Goal: Complete application form

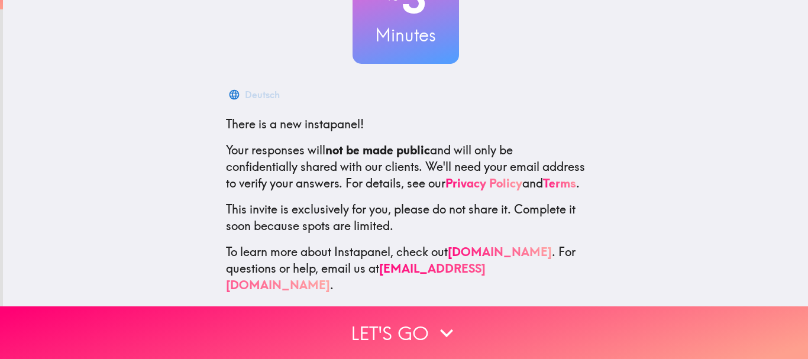
scroll to position [133, 0]
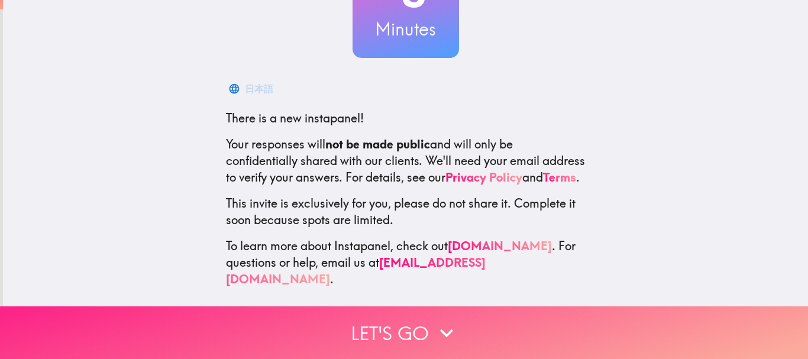
click at [410, 319] on button "Let's go" at bounding box center [404, 332] width 808 height 53
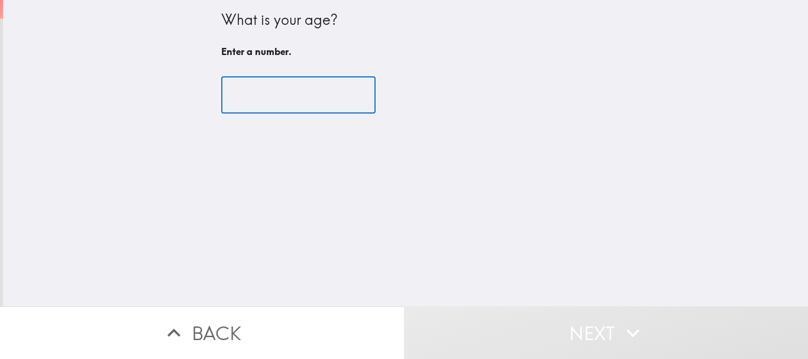
click at [270, 87] on input "number" at bounding box center [298, 95] width 154 height 37
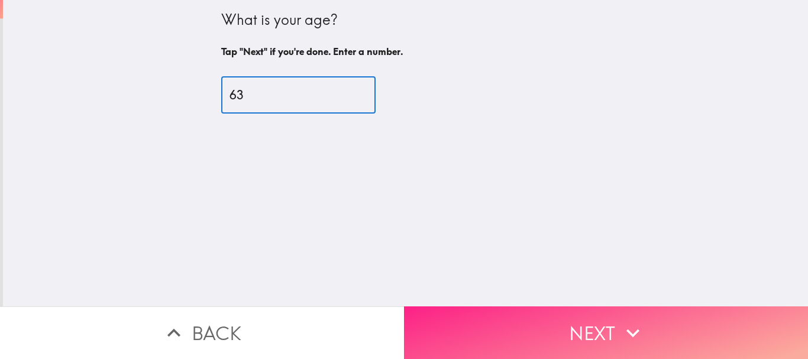
type input "63"
click at [564, 320] on button "Next" at bounding box center [606, 332] width 404 height 53
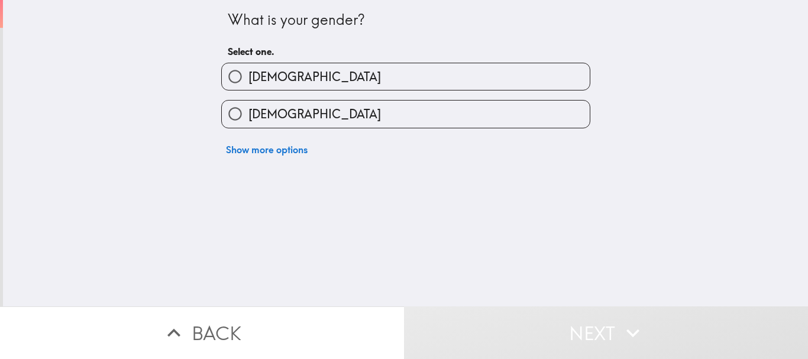
click at [264, 79] on span "[DEMOGRAPHIC_DATA]" at bounding box center [314, 77] width 132 height 17
click at [248, 79] on input "[DEMOGRAPHIC_DATA]" at bounding box center [235, 76] width 27 height 27
radio input "true"
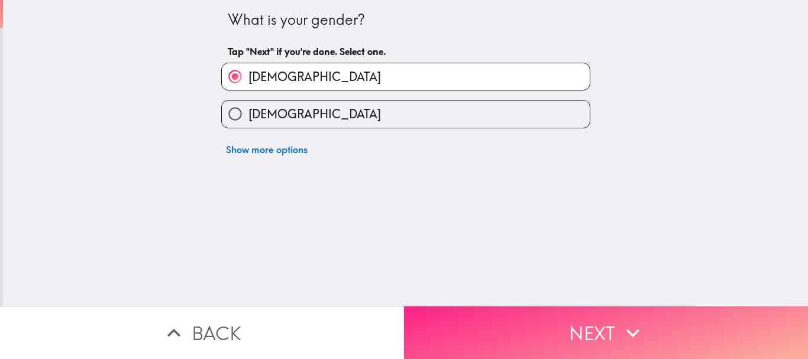
click at [592, 322] on button "Next" at bounding box center [606, 332] width 404 height 53
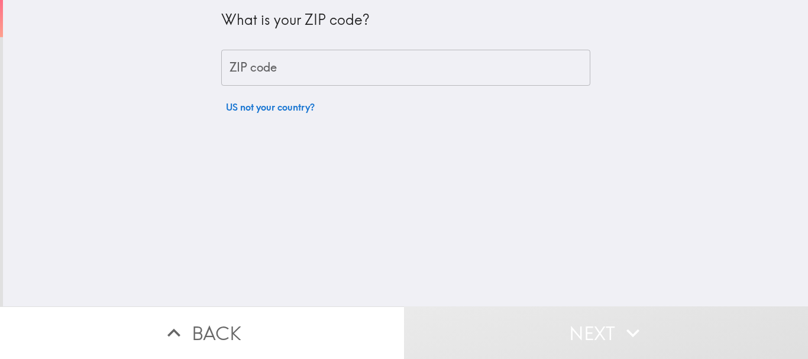
click at [266, 69] on input "ZIP code" at bounding box center [405, 68] width 369 height 37
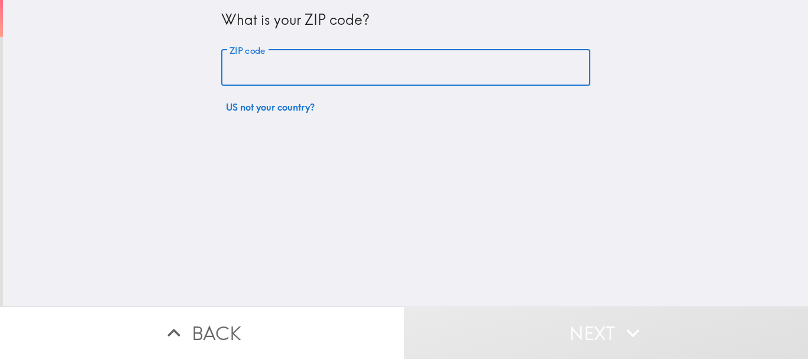
type input "06410"
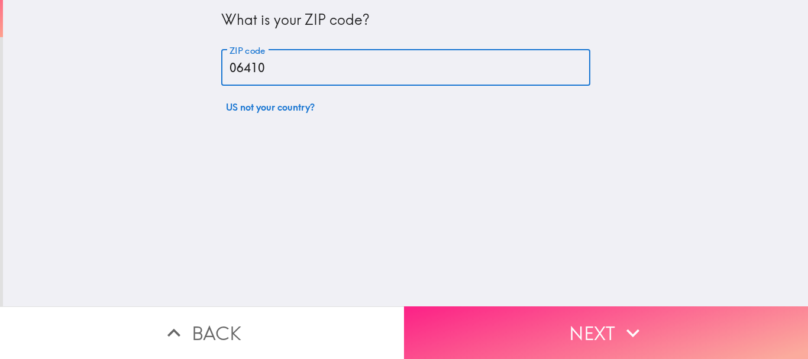
click at [594, 330] on button "Next" at bounding box center [606, 332] width 404 height 53
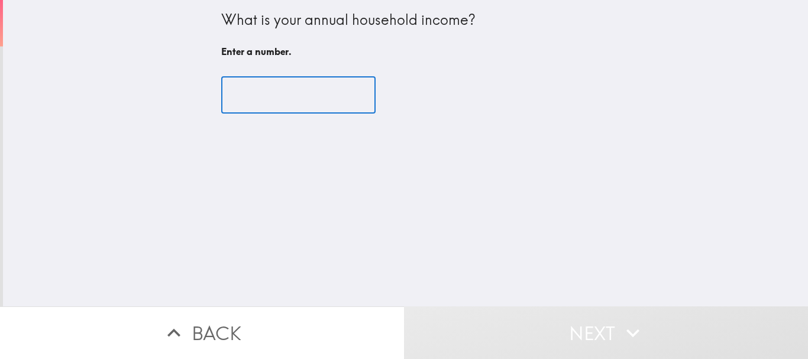
click at [248, 93] on input "number" at bounding box center [298, 95] width 154 height 37
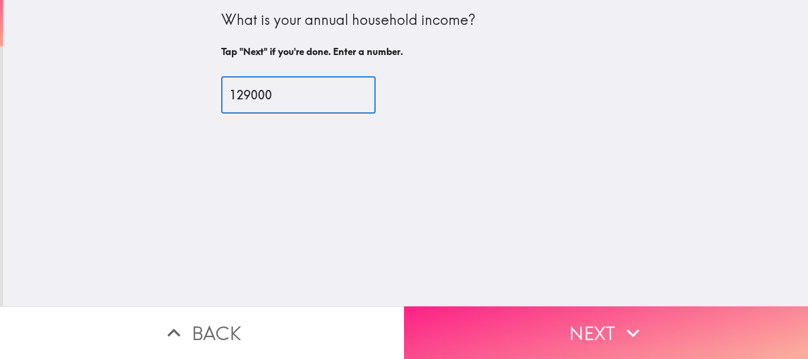
type input "129000"
click at [636, 327] on icon "button" at bounding box center [633, 333] width 26 height 26
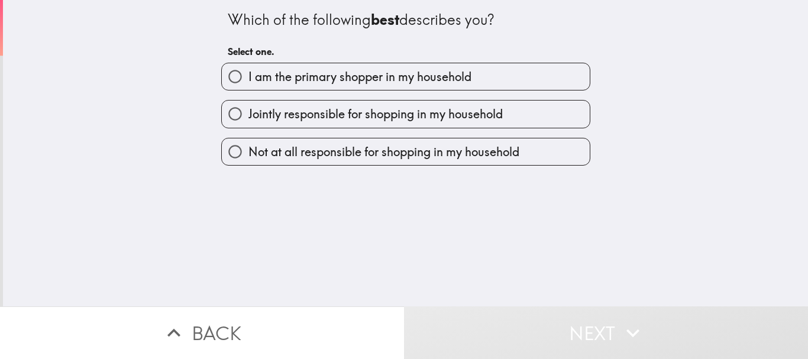
click at [312, 74] on span "I am the primary shopper in my household" at bounding box center [359, 77] width 223 height 17
click at [248, 74] on input "I am the primary shopper in my household" at bounding box center [235, 76] width 27 height 27
radio input "true"
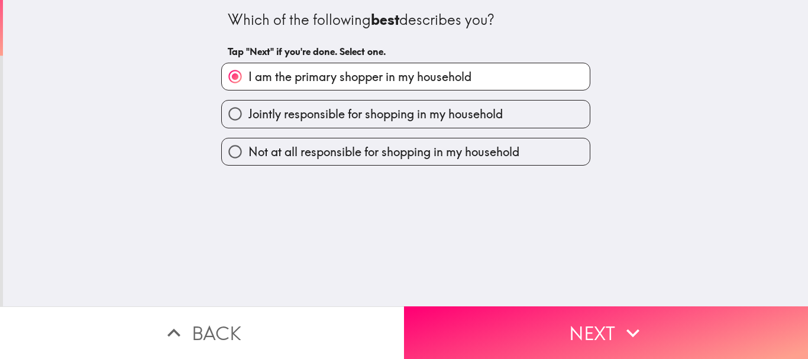
click at [294, 115] on span "Jointly responsible for shopping in my household" at bounding box center [375, 114] width 254 height 17
click at [248, 115] on input "Jointly responsible for shopping in my household" at bounding box center [235, 114] width 27 height 27
radio input "true"
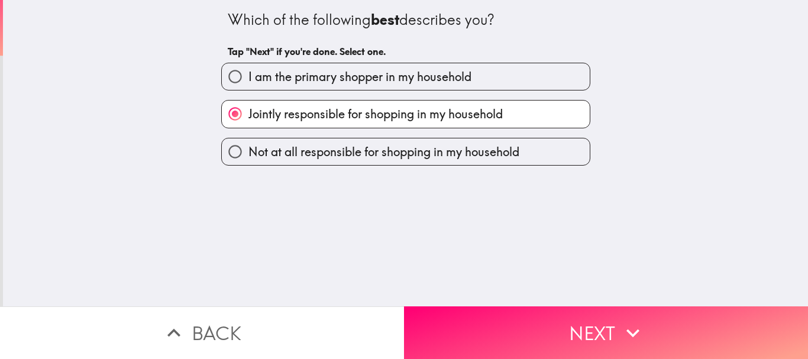
click at [620, 330] on icon "button" at bounding box center [633, 333] width 26 height 26
